Goal: Transaction & Acquisition: Purchase product/service

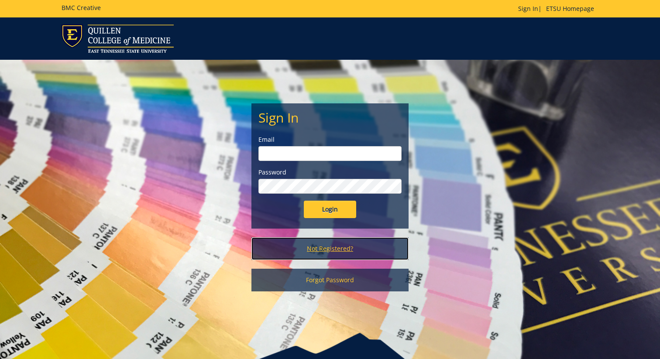
click at [335, 252] on link "Not Registered?" at bounding box center [329, 248] width 157 height 23
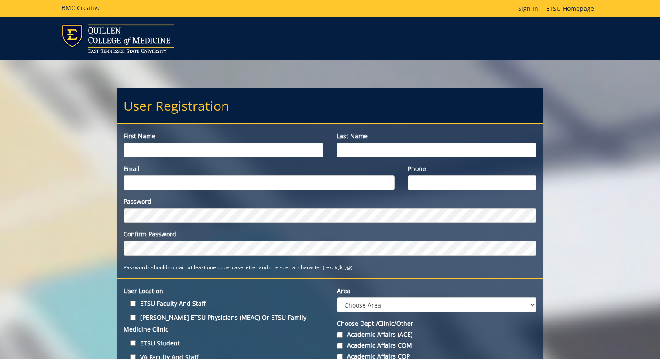
click at [283, 155] on input "First name" at bounding box center [224, 150] width 200 height 15
type input "Madeline"
type input "Gallagher"
click at [236, 186] on input "Email" at bounding box center [259, 182] width 271 height 15
type input "gallagherm1@etsu.edu"
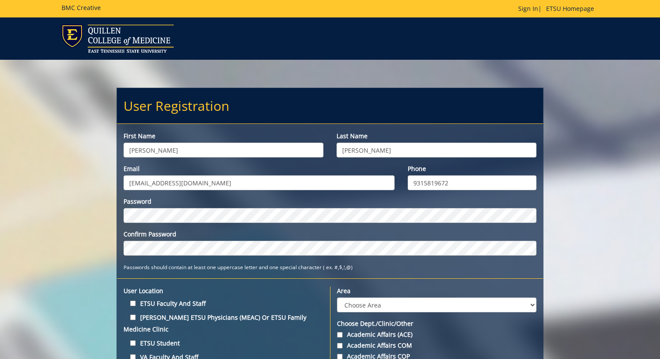
type input "9315819672"
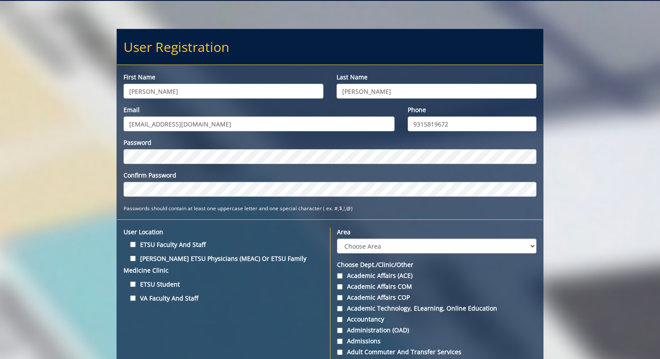
scroll to position [85, 0]
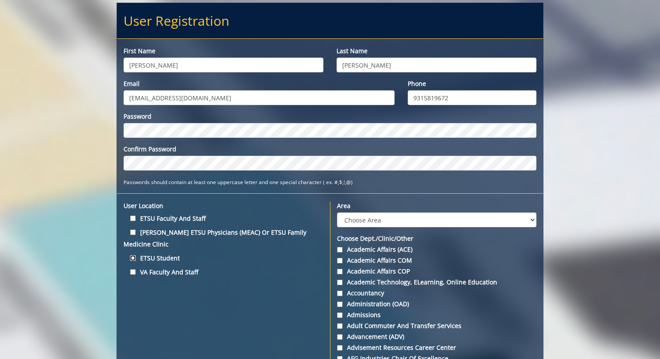
click at [133, 255] on input "ETSU Student" at bounding box center [133, 258] width 6 height 6
checkbox input "true"
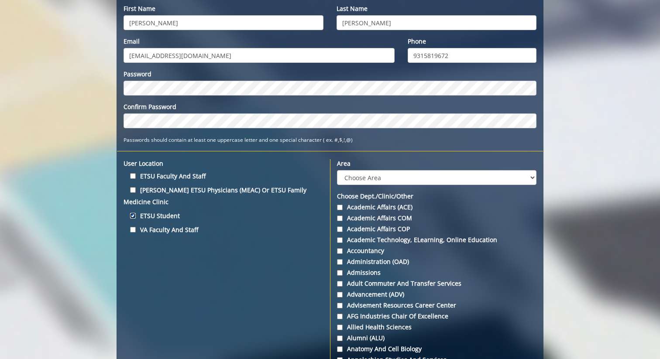
scroll to position [119, 0]
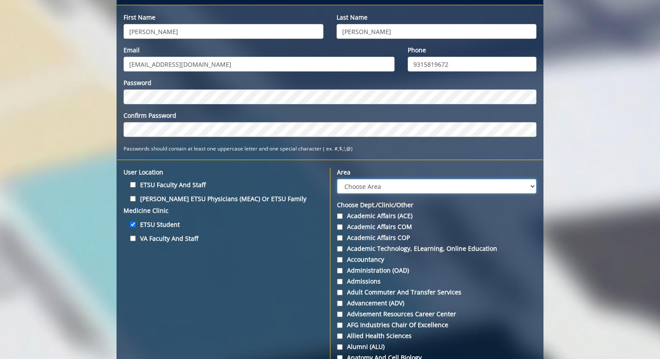
click at [379, 184] on select "Choose Area Administration Advancement (ADM) BucSports Business & Finance Clemm…" at bounding box center [436, 186] width 199 height 15
select select "3"
click at [337, 179] on select "Choose Area Administration Advancement (ADM) BucSports Business & Finance Clemm…" at bounding box center [436, 186] width 199 height 15
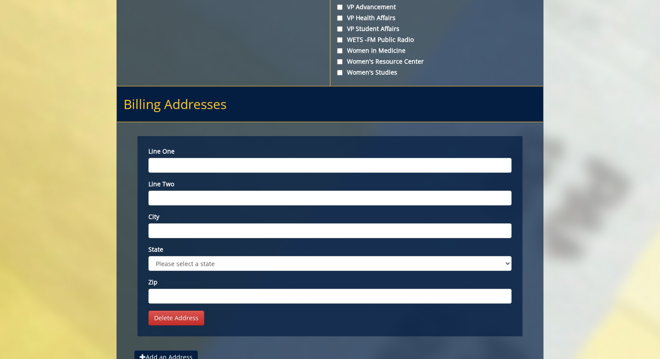
scroll to position [3338, 0]
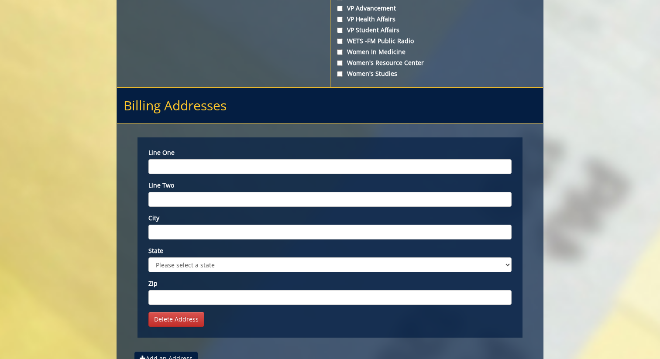
click at [377, 174] on input "Line one" at bounding box center [329, 166] width 363 height 15
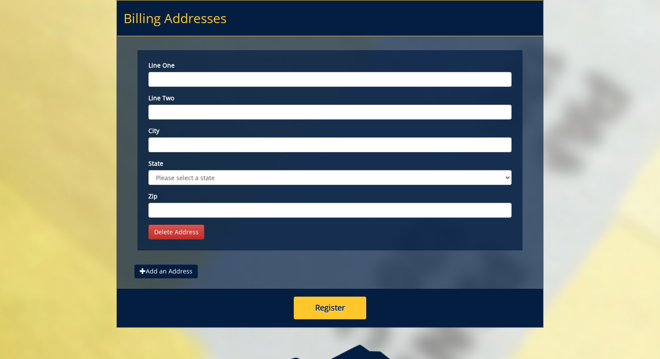
scroll to position [3428, 0]
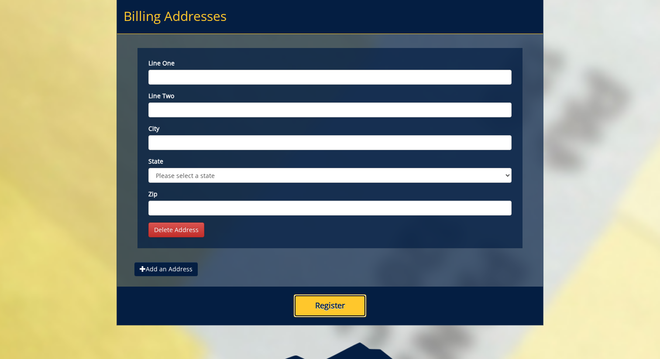
click at [330, 316] on button "Register" at bounding box center [330, 306] width 72 height 23
type input "110 W Chestnut St"
click at [218, 150] on input "City" at bounding box center [329, 142] width 363 height 15
type input "Johnson City"
click at [213, 183] on select "Please select a state AK AL AR AS AZ CA CO CT DC DE FL FM GA GU HI IA ID IL IN …" at bounding box center [329, 175] width 363 height 15
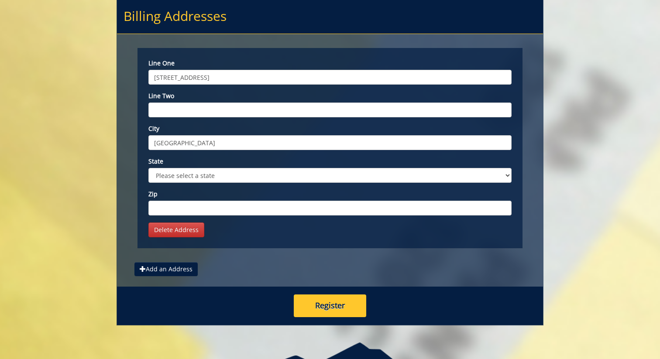
select select "1"
click at [148, 176] on select "Please select a state AK AL AR AS AZ CA CO CT DC DE FL FM GA GU HI IA ID IL IN …" at bounding box center [329, 175] width 363 height 15
click at [188, 213] on input "Zip" at bounding box center [329, 208] width 363 height 15
type input "37604"
click at [228, 85] on input "110 W Chestnut St" at bounding box center [329, 77] width 363 height 15
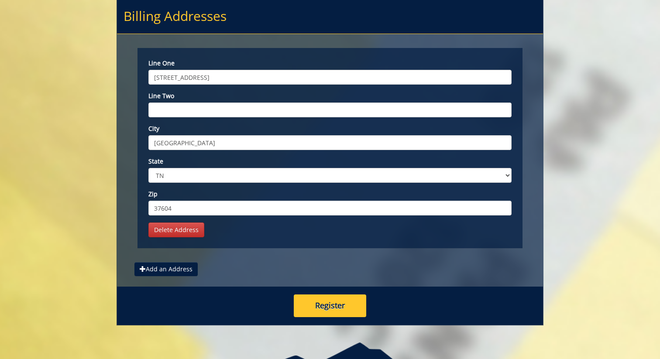
drag, startPoint x: 228, startPoint y: 88, endPoint x: 139, endPoint y: 88, distance: 89.5
click at [139, 88] on div "Line one 110 W Chestnut St Line two City Johnson City State Please select a sta…" at bounding box center [329, 148] width 385 height 200
type input "400 N State of Franklin Rd"
click at [326, 317] on button "Register" at bounding box center [330, 306] width 72 height 23
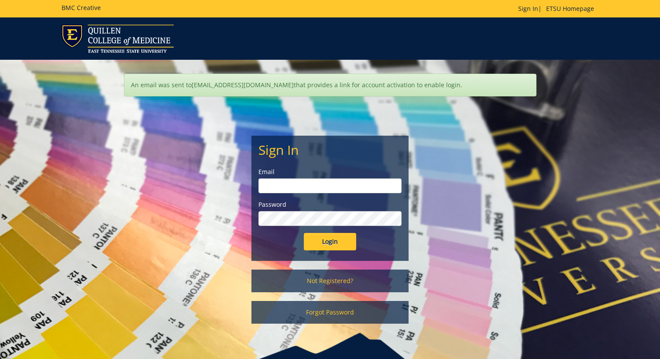
click at [347, 183] on input "email" at bounding box center [329, 186] width 143 height 15
type input "gallagherm1@etsu.edu"
click at [304, 233] on input "Login" at bounding box center [330, 241] width 52 height 17
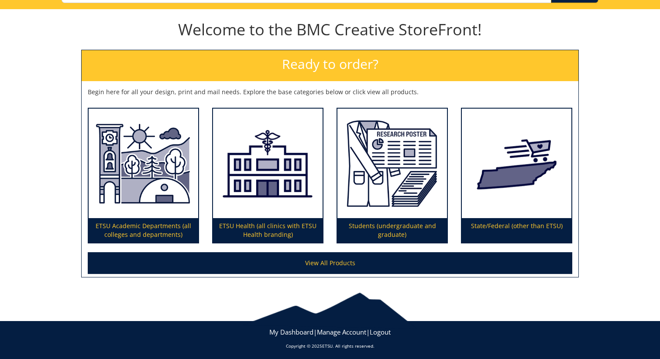
scroll to position [85, 0]
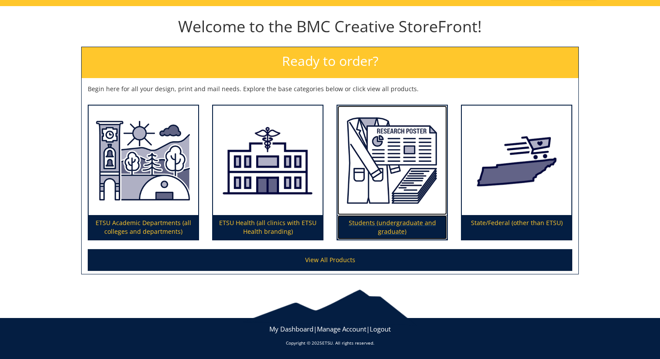
click at [386, 227] on p "Students (undergraduate and graduate)" at bounding box center [392, 227] width 110 height 24
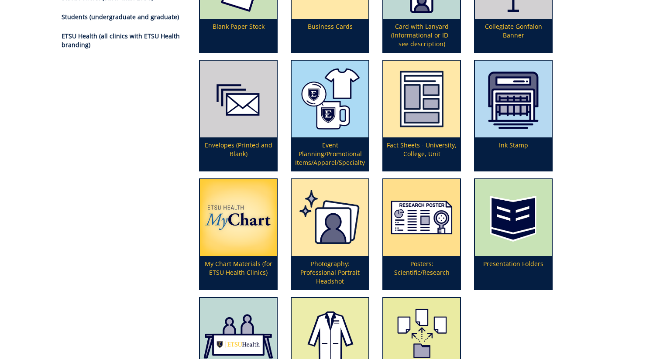
scroll to position [180, 0]
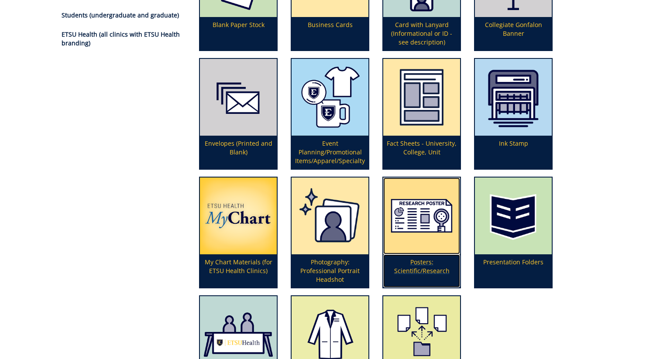
click at [419, 265] on p "Posters: Scientific/Research" at bounding box center [421, 270] width 77 height 33
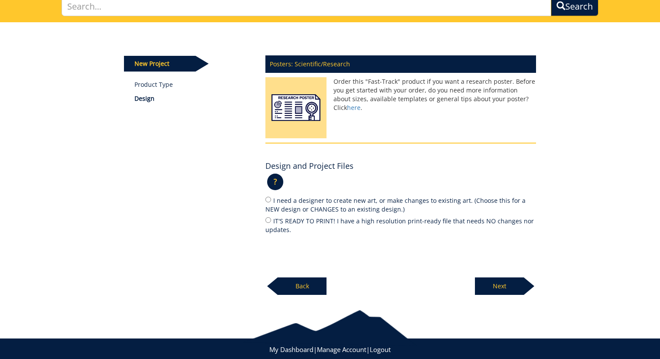
scroll to position [66, 0]
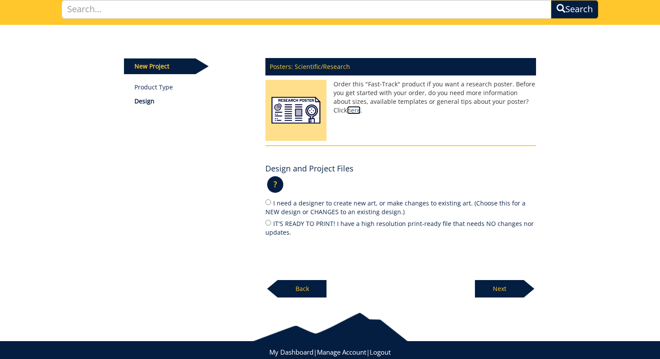
click at [361, 106] on link "here" at bounding box center [354, 110] width 14 height 8
click at [274, 186] on p "?" at bounding box center [275, 184] width 16 height 17
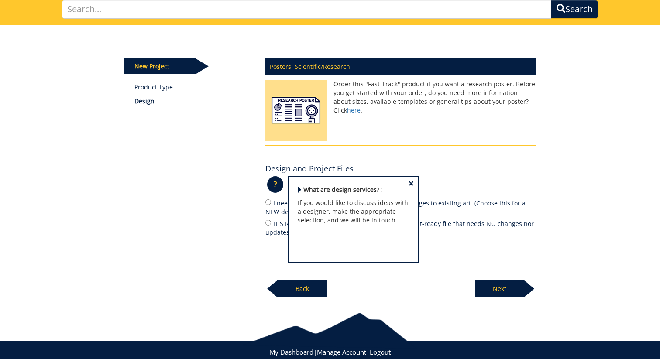
click at [412, 186] on span "×" at bounding box center [411, 183] width 5 height 9
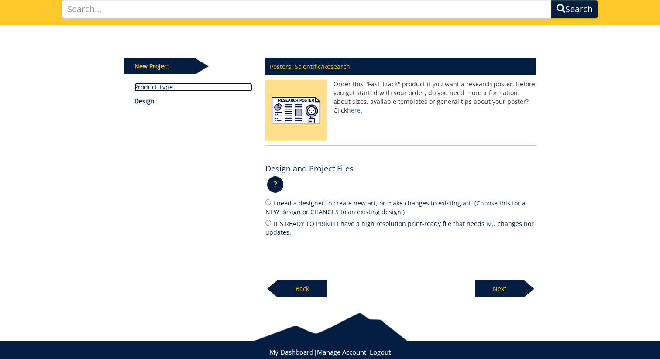
click at [165, 88] on link "Product Type" at bounding box center [193, 87] width 118 height 9
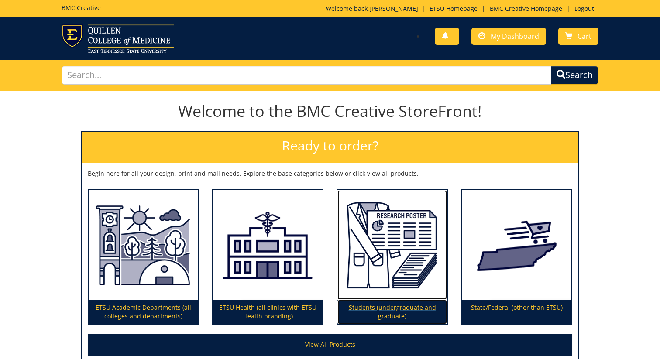
click at [376, 261] on img at bounding box center [392, 245] width 110 height 110
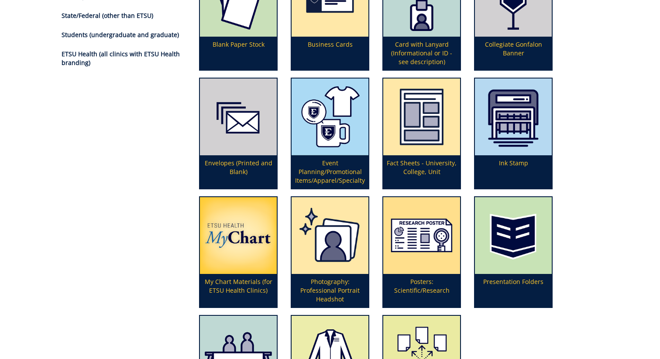
scroll to position [173, 0]
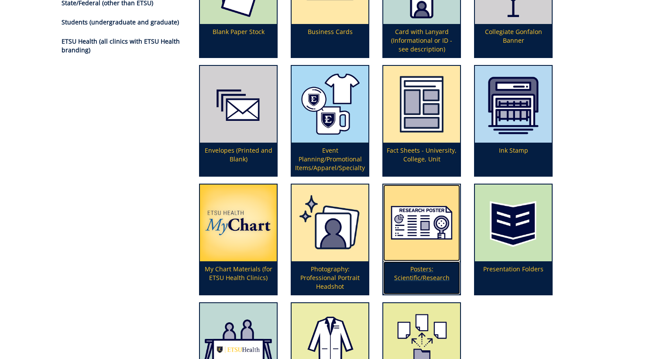
click at [411, 275] on p "Posters: Scientific/Research" at bounding box center [421, 277] width 77 height 33
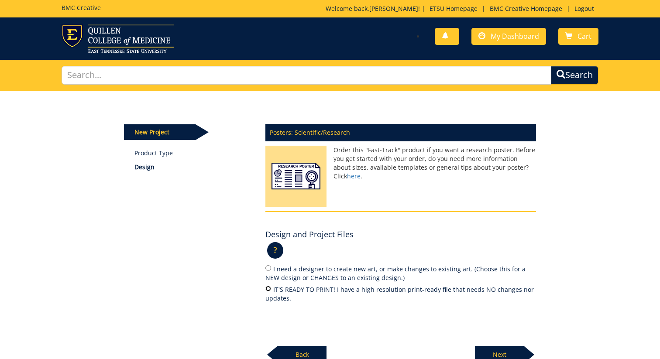
click at [267, 287] on input "IT'S READY TO PRINT! I have a high resolution print-ready file that needs NO ch…" at bounding box center [268, 289] width 6 height 6
radio input "true"
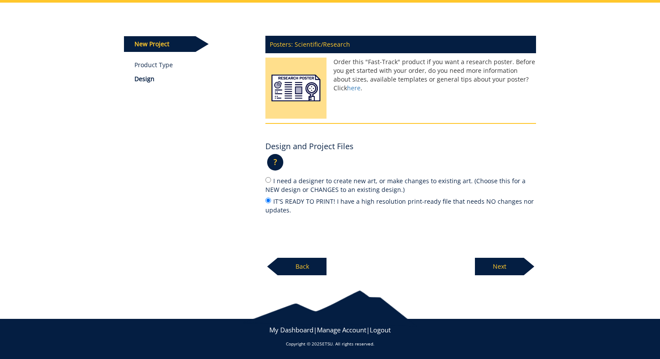
click at [511, 268] on p "Next" at bounding box center [499, 266] width 49 height 17
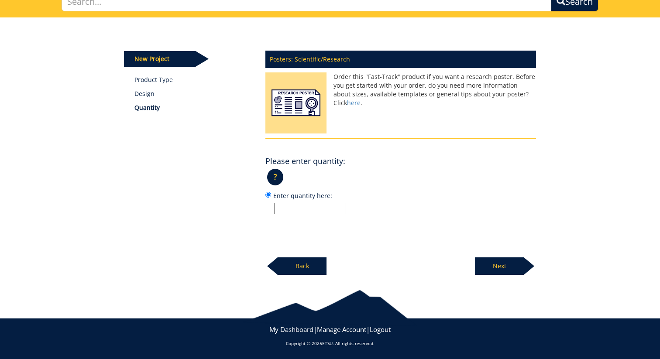
click at [321, 207] on input "Enter quantity here:" at bounding box center [310, 208] width 72 height 11
type input "1"
click at [497, 269] on p "Next" at bounding box center [499, 266] width 49 height 17
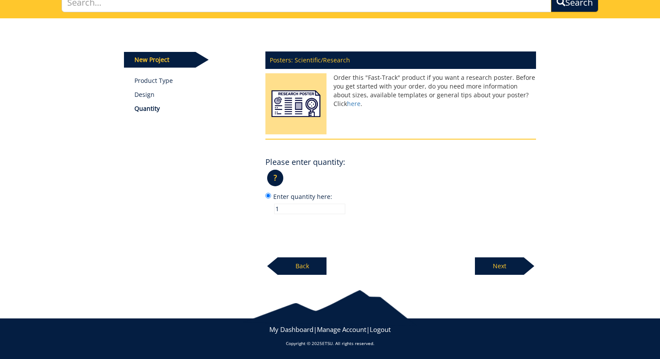
scroll to position [71, 0]
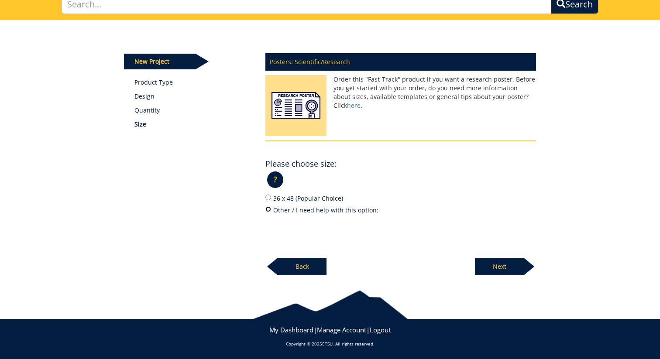
click at [269, 210] on input "Other / I need help with this option:" at bounding box center [268, 209] width 6 height 6
radio input "true"
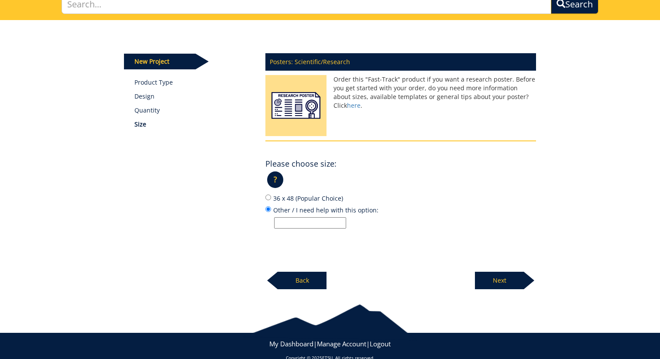
click at [503, 285] on p "Next" at bounding box center [499, 280] width 49 height 17
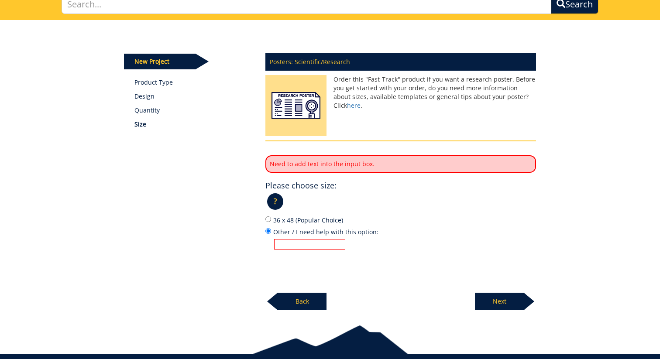
click at [289, 216] on label "36 x 48 (Popular Choice)" at bounding box center [400, 220] width 271 height 10
click at [271, 217] on input "36 x 48 (Popular Choice)" at bounding box center [268, 220] width 6 height 6
radio input "true"
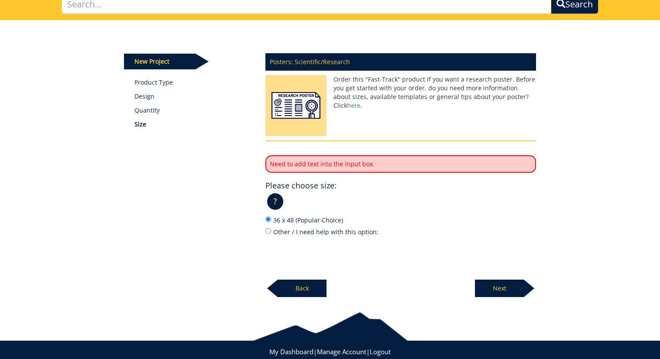
click at [484, 291] on p "Next" at bounding box center [499, 288] width 49 height 17
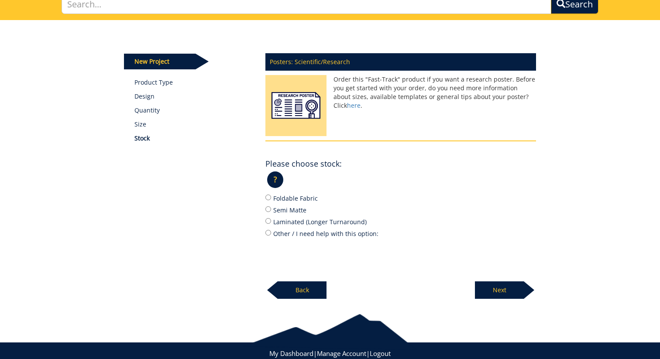
click at [299, 289] on p "Back" at bounding box center [302, 290] width 49 height 17
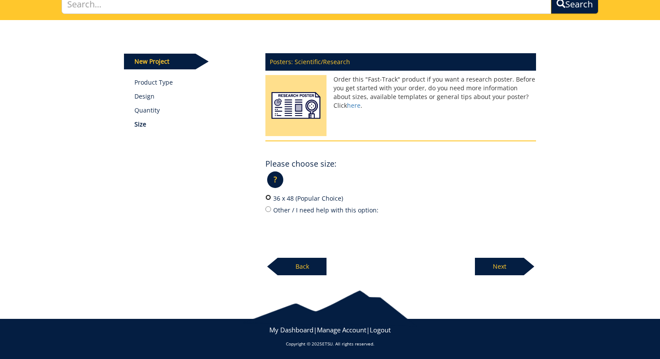
click at [269, 197] on input "36 x 48 (Popular Choice)" at bounding box center [268, 198] width 6 height 6
radio input "true"
click at [488, 267] on p "Next" at bounding box center [499, 266] width 49 height 17
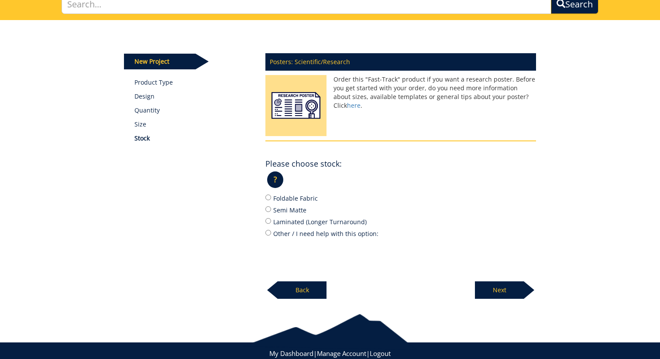
click at [274, 185] on p "?" at bounding box center [275, 180] width 16 height 17
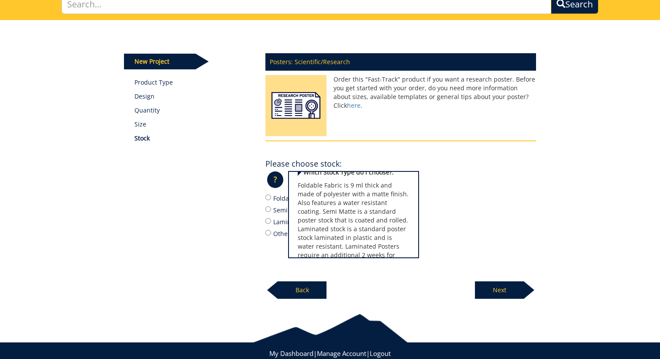
scroll to position [0, 0]
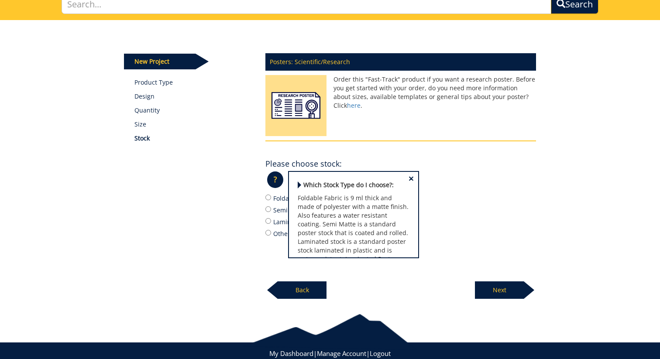
click at [412, 175] on span "×" at bounding box center [411, 178] width 5 height 9
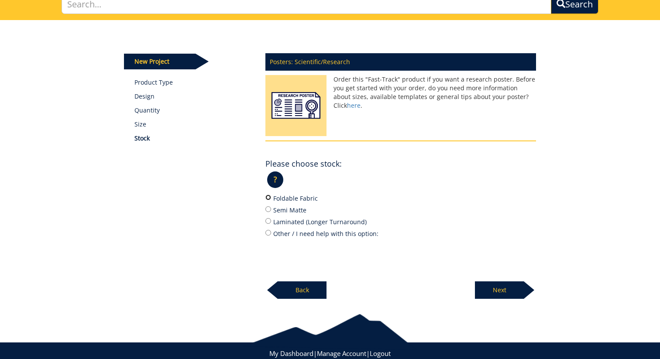
click at [268, 198] on input "Foldable Fabric" at bounding box center [268, 198] width 6 height 6
radio input "true"
click at [509, 294] on p "Next" at bounding box center [499, 290] width 49 height 17
click at [491, 291] on p "Next" at bounding box center [499, 290] width 49 height 17
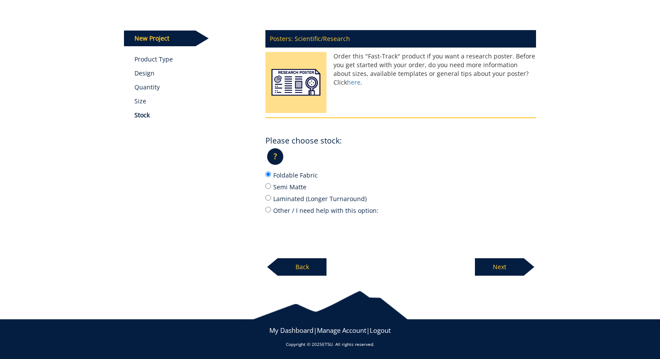
click at [451, 237] on div "Posters: Scientific/Research Order this "Fast-Track" product if you want a rese…" at bounding box center [401, 150] width 284 height 251
click at [485, 266] on p "Next" at bounding box center [499, 266] width 49 height 17
click at [306, 265] on p "Back" at bounding box center [302, 266] width 49 height 17
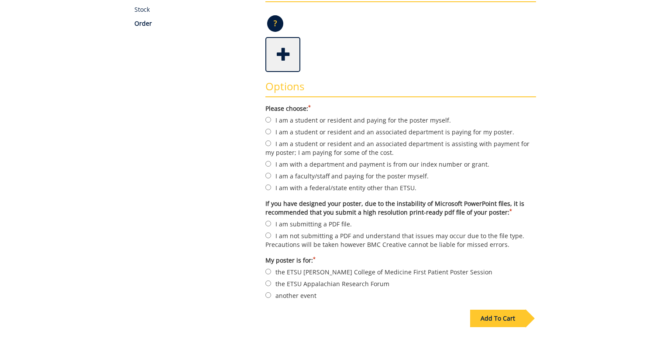
scroll to position [209, 0]
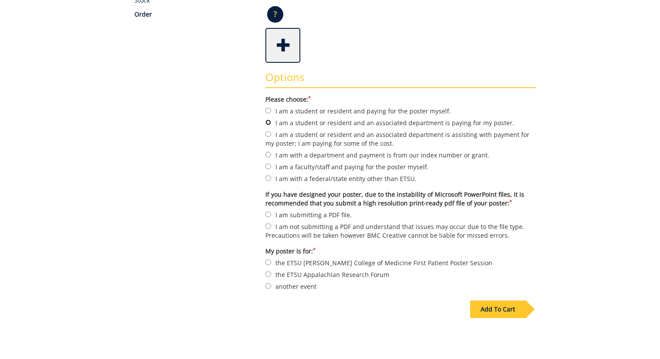
click at [268, 121] on input "I am a student or resident and an associated department is paying for my poster." at bounding box center [268, 123] width 6 height 6
radio input "true"
click at [267, 213] on input "I am submitting a PDF file." at bounding box center [268, 215] width 6 height 6
radio input "true"
click at [266, 261] on input "the ETSU Quillen College of Medicine First Patient Poster Session" at bounding box center [268, 263] width 6 height 6
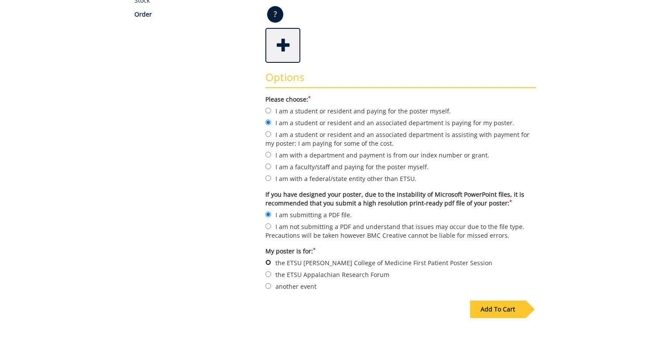
radio input "true"
click at [267, 283] on input "another event" at bounding box center [268, 286] width 6 height 6
radio input "true"
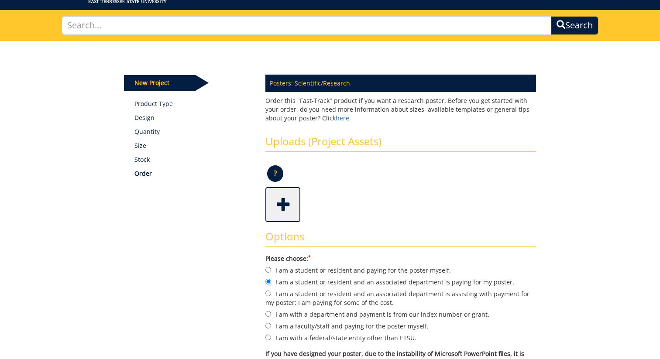
scroll to position [26, 0]
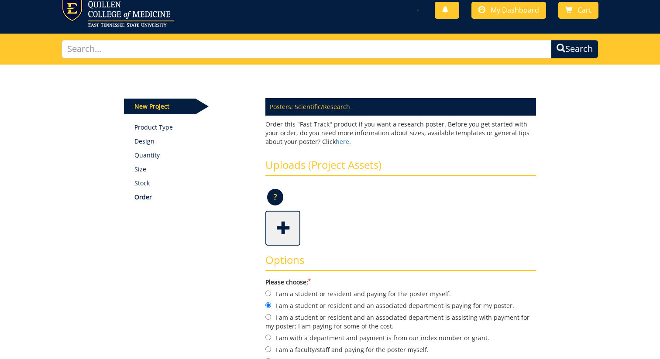
click at [282, 227] on span at bounding box center [283, 227] width 35 height 31
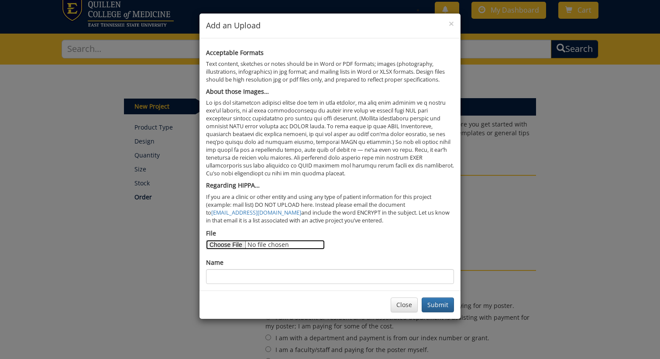
click at [237, 246] on input "File" at bounding box center [265, 245] width 119 height 10
type input "C:\fakepath\CLD Research Poster MG.pdf"
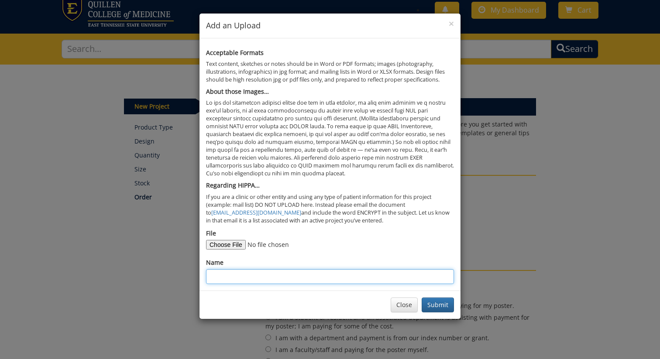
click at [320, 276] on input "Name" at bounding box center [330, 276] width 248 height 15
type input "Madeline Gallagher"
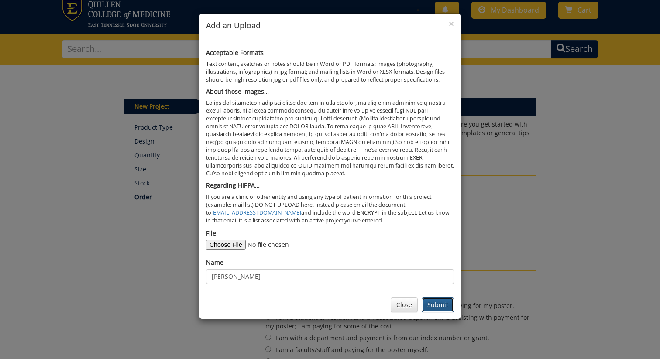
click at [430, 305] on button "Submit" at bounding box center [438, 305] width 32 height 15
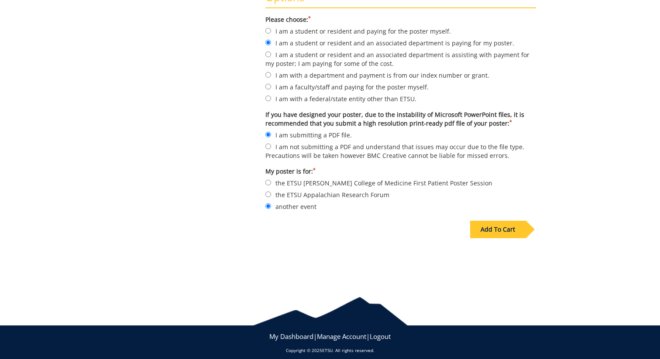
scroll to position [294, 0]
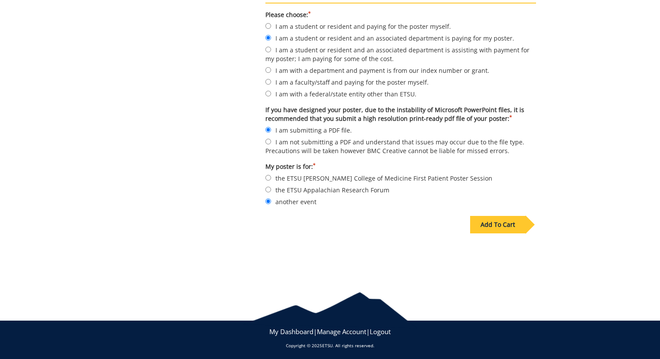
click at [498, 228] on div "Add To Cart" at bounding box center [497, 224] width 55 height 17
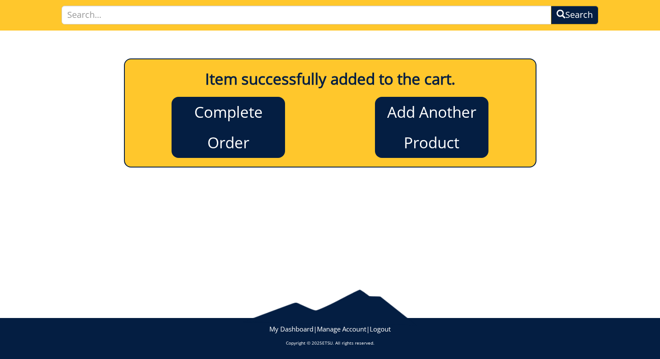
scroll to position [60, 0]
click at [234, 132] on link "Complete Order" at bounding box center [228, 127] width 113 height 61
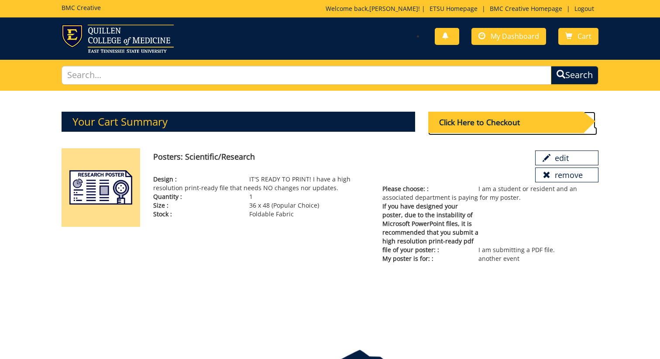
click at [535, 127] on div "Click Here to Checkout" at bounding box center [505, 122] width 155 height 21
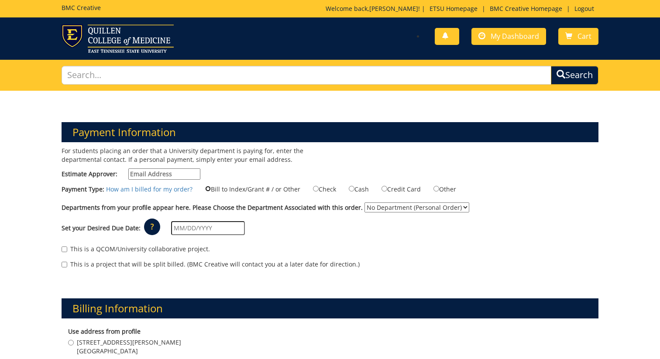
click at [205, 188] on input "Bill to Index/Grant # / or Other" at bounding box center [208, 189] width 6 height 6
radio input "true"
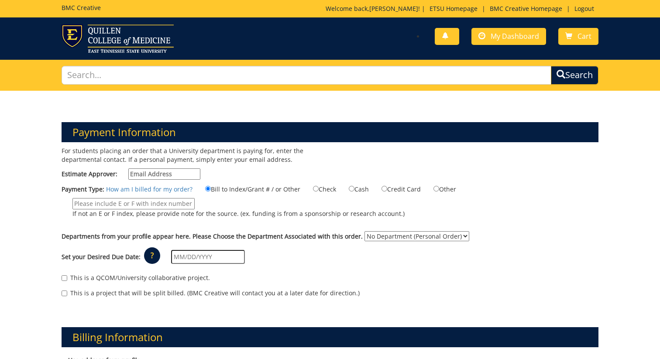
click at [167, 203] on input "If not an E or F index, please provide note for the source. (ex. funding is fro…" at bounding box center [133, 203] width 122 height 11
click at [164, 189] on link "How am I billed for my order?" at bounding box center [149, 189] width 86 height 8
click at [148, 254] on p "?" at bounding box center [152, 255] width 16 height 17
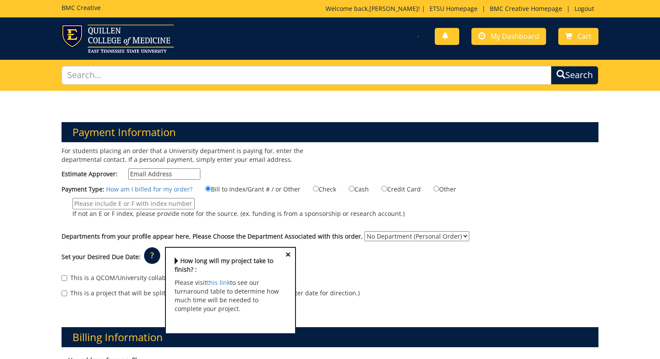
click at [286, 254] on span "×" at bounding box center [287, 254] width 5 height 9
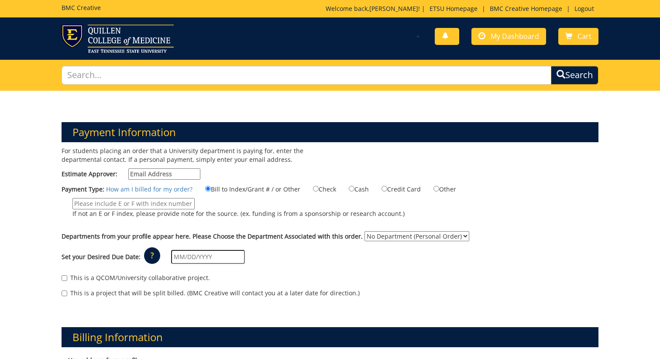
click at [180, 257] on input "text" at bounding box center [208, 257] width 74 height 14
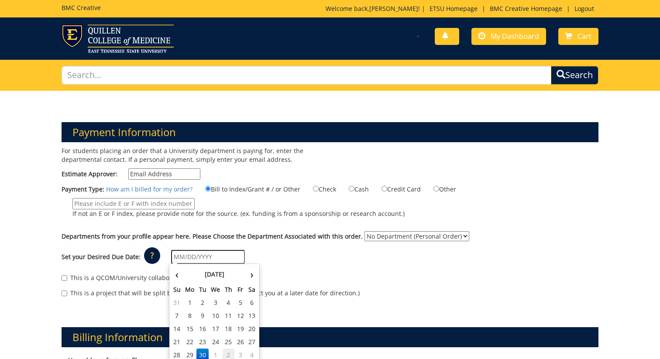
click at [228, 355] on td "2" at bounding box center [229, 355] width 12 height 13
type input "[DATE]"
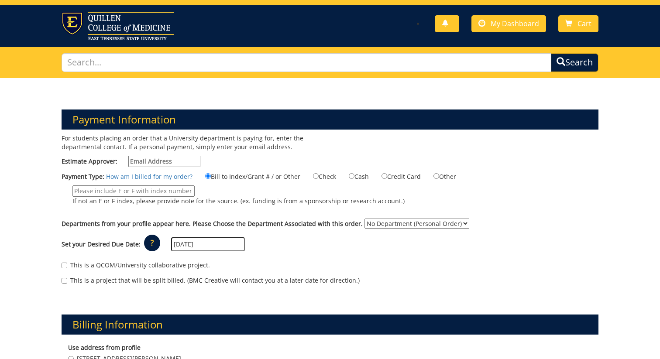
scroll to position [19, 0]
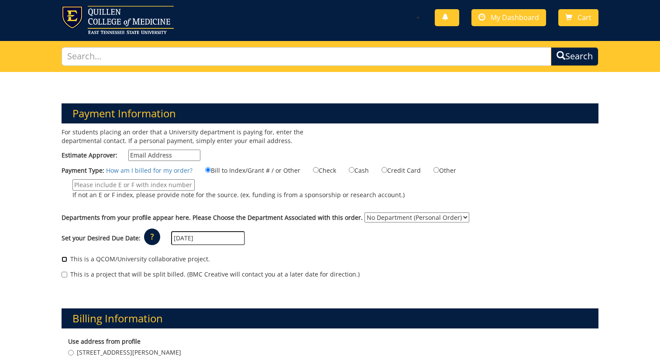
click at [65, 259] on input "This is a QCOM/University collaborative project." at bounding box center [65, 260] width 6 height 6
checkbox input "true"
click at [421, 217] on select "No Department (Personal Order)" at bounding box center [416, 218] width 105 height 10
click at [364, 213] on select "No Department (Personal Order)" at bounding box center [416, 218] width 105 height 10
click at [156, 153] on input "Estimate Approver:" at bounding box center [164, 155] width 72 height 11
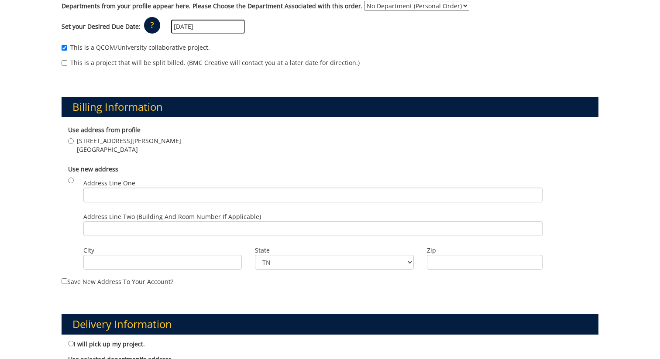
scroll to position [234, 0]
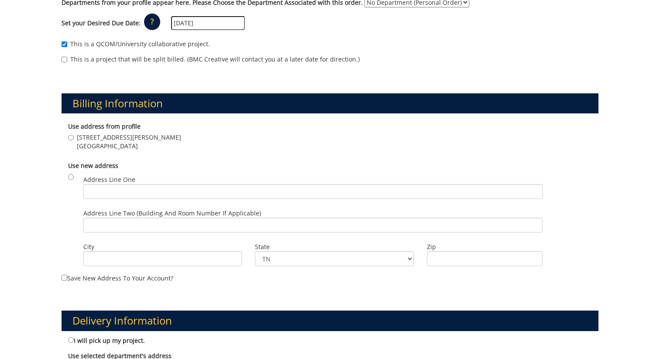
click at [74, 138] on label "[STREET_ADDRESS][PERSON_NAME]" at bounding box center [124, 141] width 113 height 17
click at [74, 138] on input "[STREET_ADDRESS][PERSON_NAME]" at bounding box center [71, 138] width 6 height 6
radio input "true"
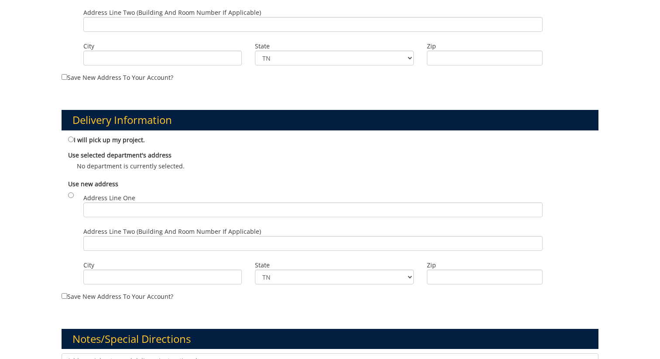
scroll to position [436, 0]
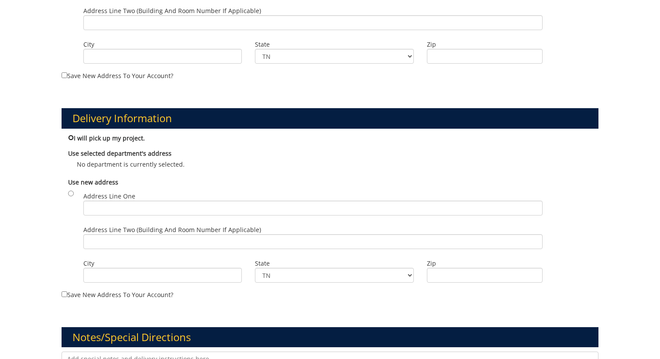
click at [70, 137] on input "I will pick up my project." at bounding box center [71, 138] width 6 height 6
radio input "true"
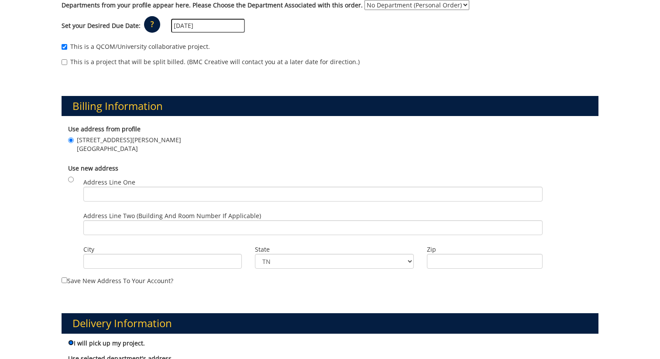
scroll to position [0, 0]
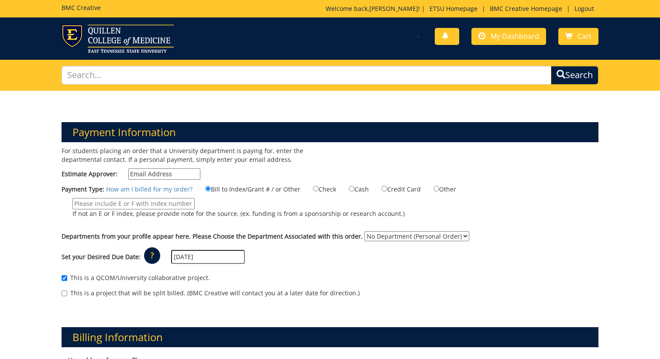
click at [175, 174] on input "Estimate Approver:" at bounding box center [164, 173] width 72 height 11
click at [434, 188] on input "Other" at bounding box center [436, 189] width 6 height 6
radio input "true"
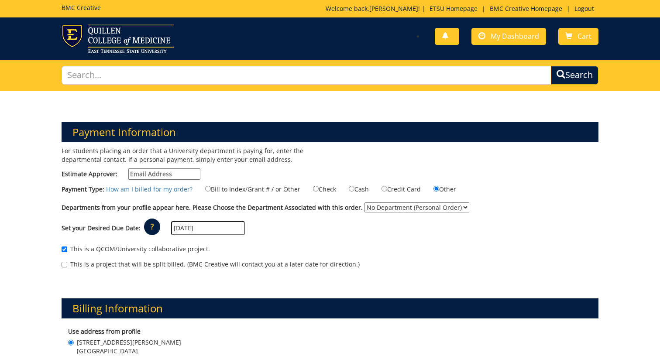
click at [403, 210] on select "No Department (Personal Order)" at bounding box center [416, 208] width 105 height 10
click at [364, 203] on select "No Department (Personal Order)" at bounding box center [416, 208] width 105 height 10
click at [205, 189] on input "Bill to Index/Grant # / or Other" at bounding box center [208, 189] width 6 height 6
radio input "true"
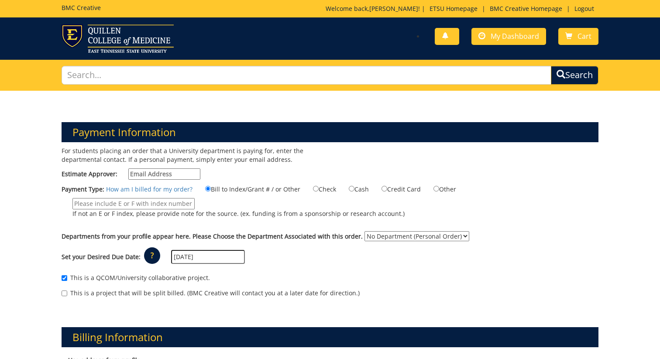
click at [172, 173] on input "Estimate Approver:" at bounding box center [164, 173] width 72 height 11
